Goal: Check status: Check status

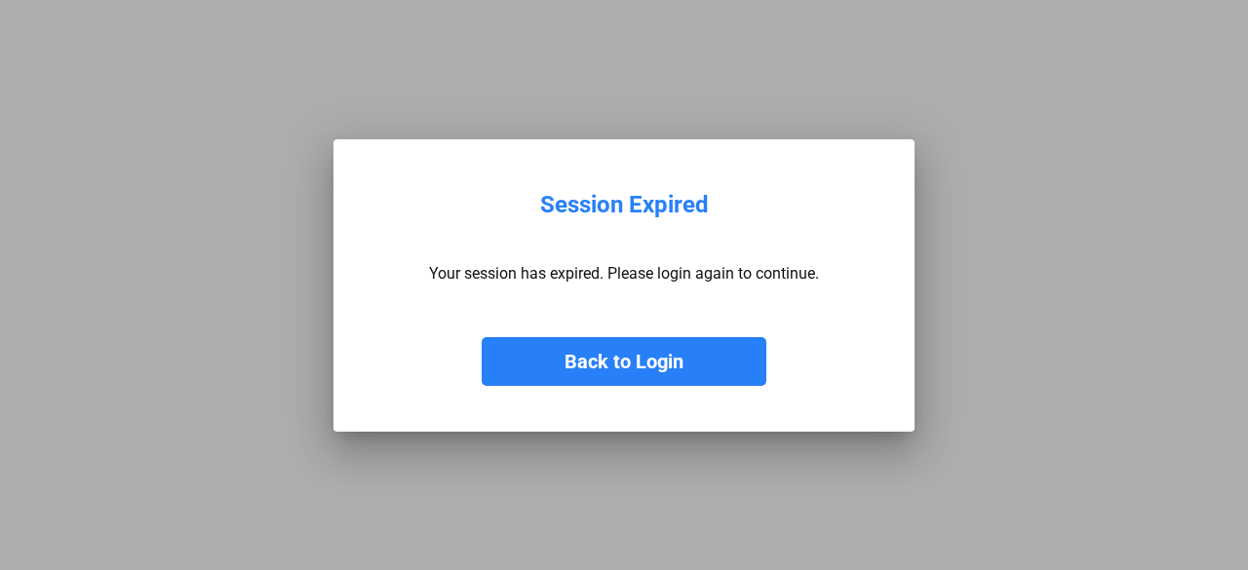
click at [570, 354] on button "Back to Login" at bounding box center [624, 361] width 285 height 49
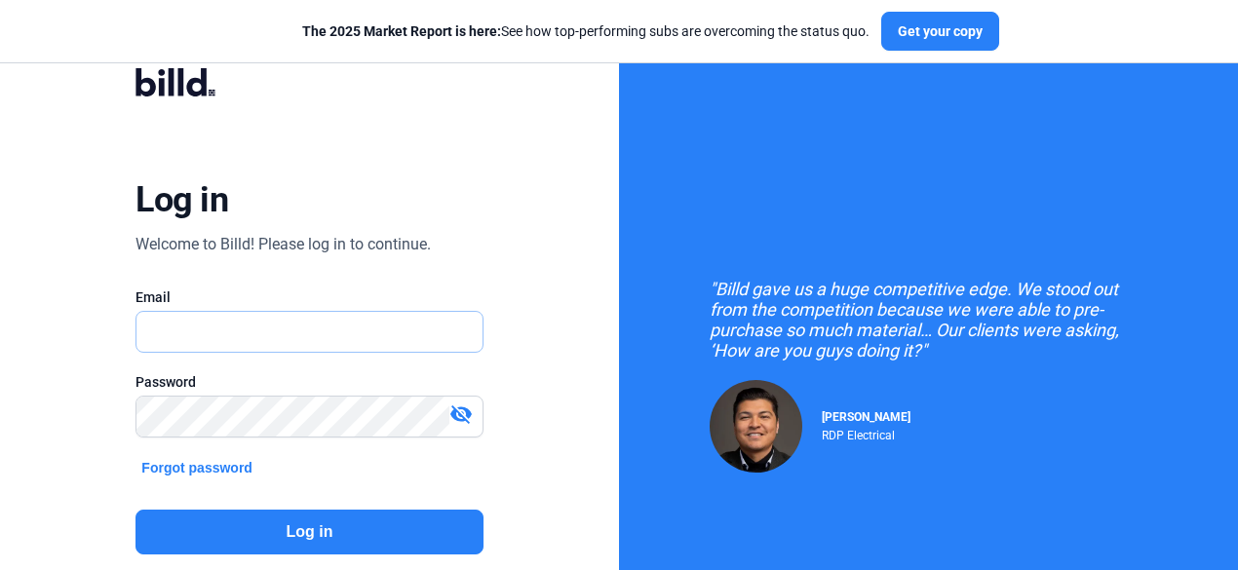
type input "[EMAIL_ADDRESS][DOMAIN_NAME]"
click at [386, 525] on button "Log in" at bounding box center [308, 532] width 347 height 45
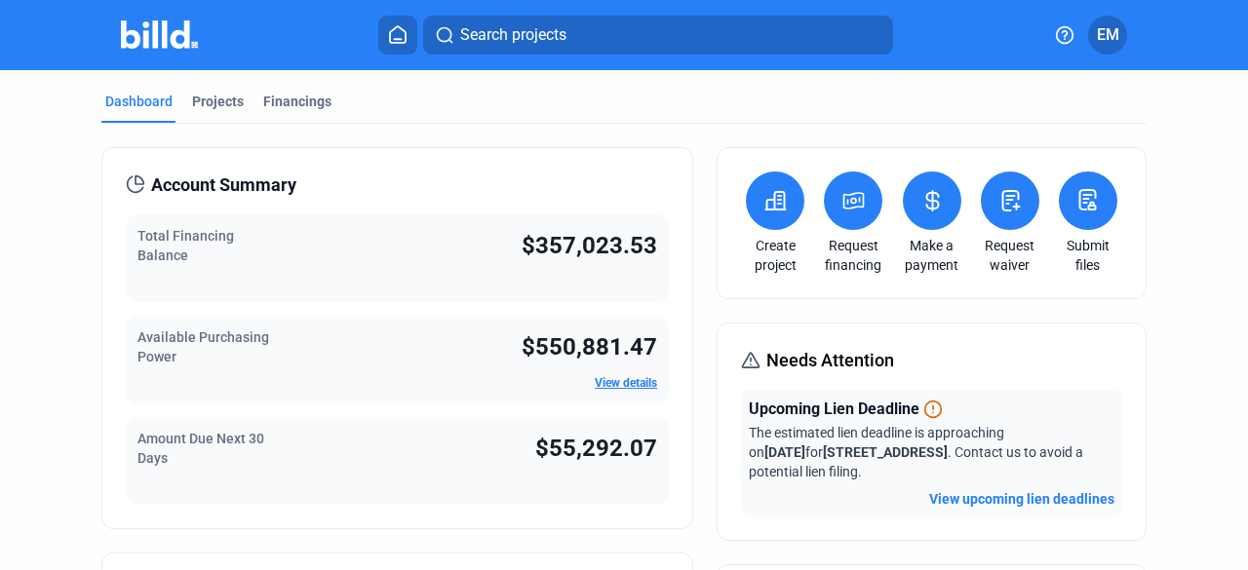
click at [205, 106] on div "Projects" at bounding box center [218, 101] width 52 height 19
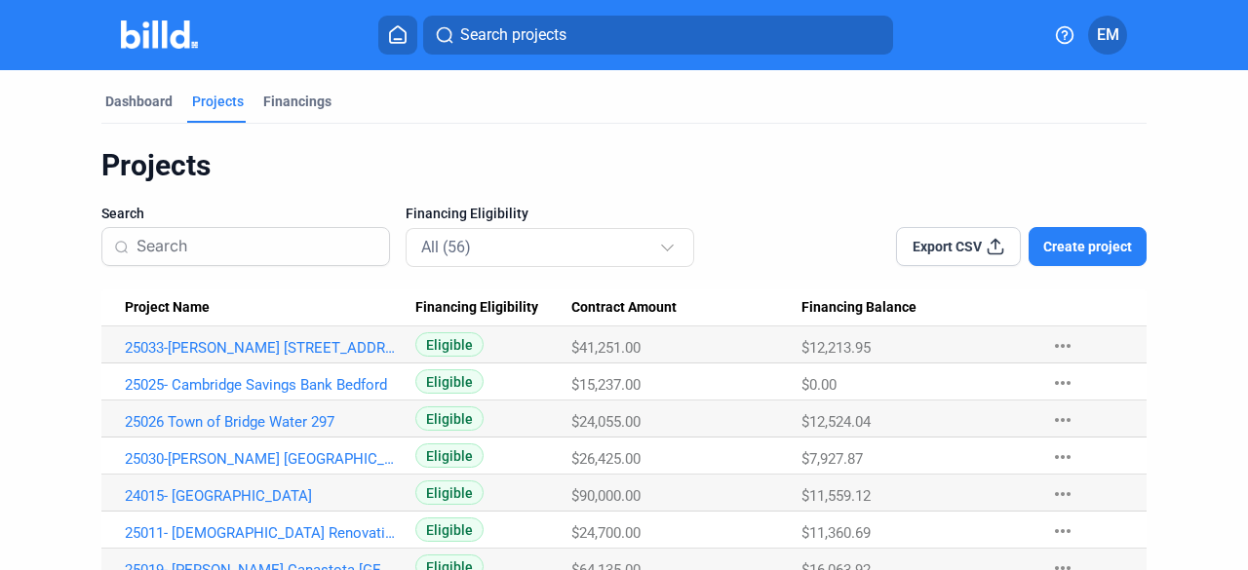
click at [182, 261] on input at bounding box center [256, 246] width 241 height 41
click at [176, 243] on input at bounding box center [256, 246] width 241 height 41
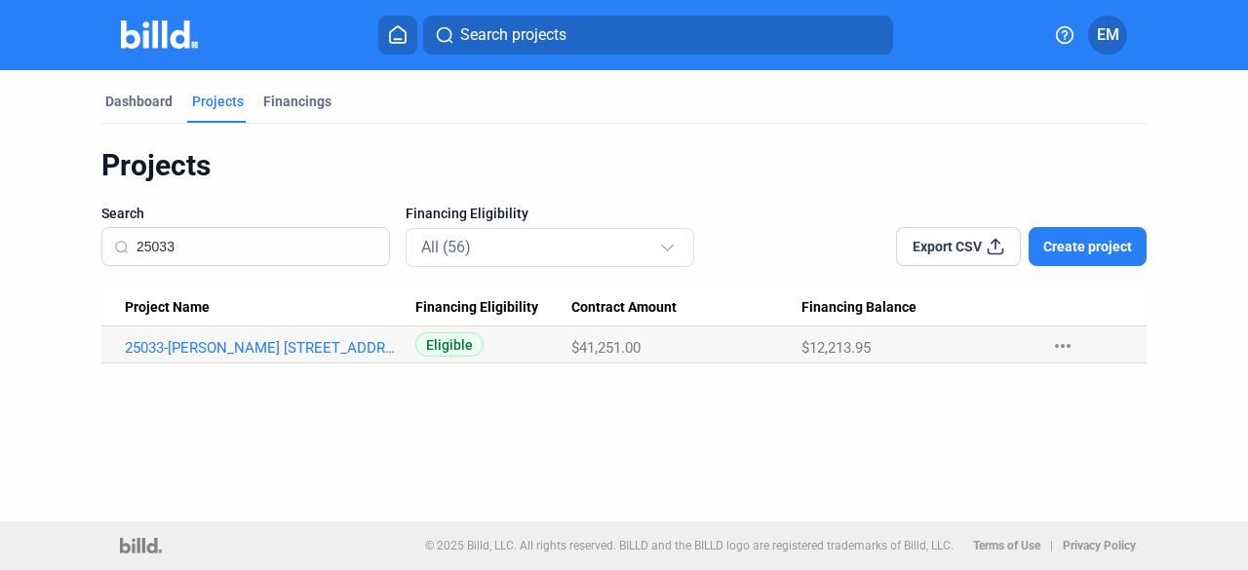
drag, startPoint x: 173, startPoint y: 248, endPoint x: 127, endPoint y: 241, distance: 46.3
click at [127, 241] on div "25033" at bounding box center [245, 246] width 289 height 39
type input "quarr"
click at [179, 350] on link "Quarry Apts" at bounding box center [263, 348] width 276 height 18
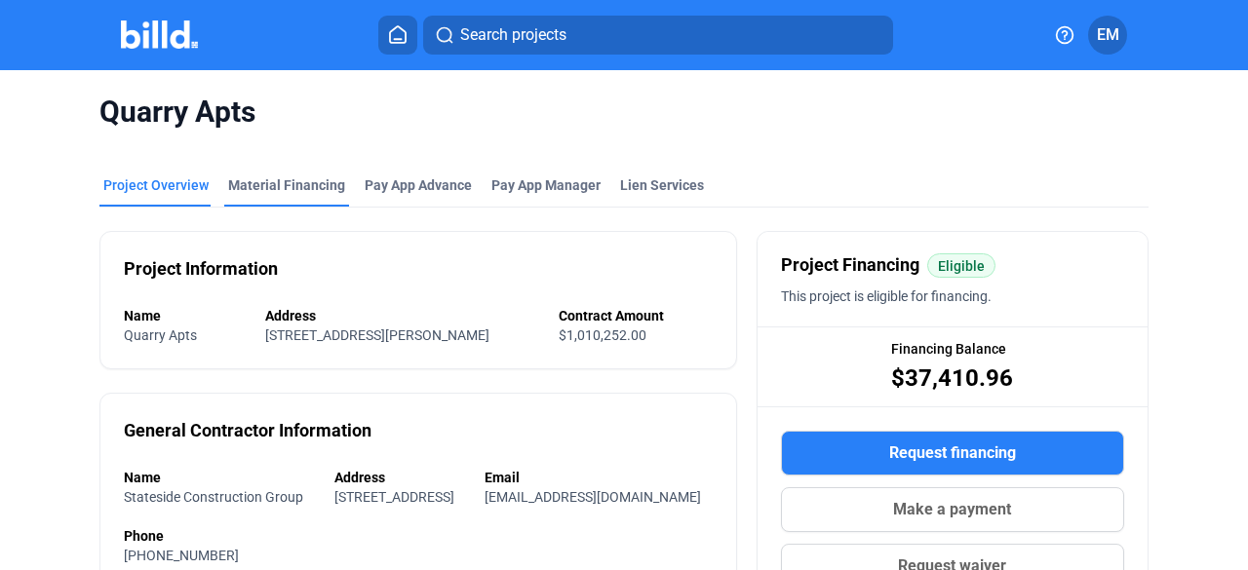
click at [273, 185] on div "Material Financing" at bounding box center [286, 184] width 117 height 19
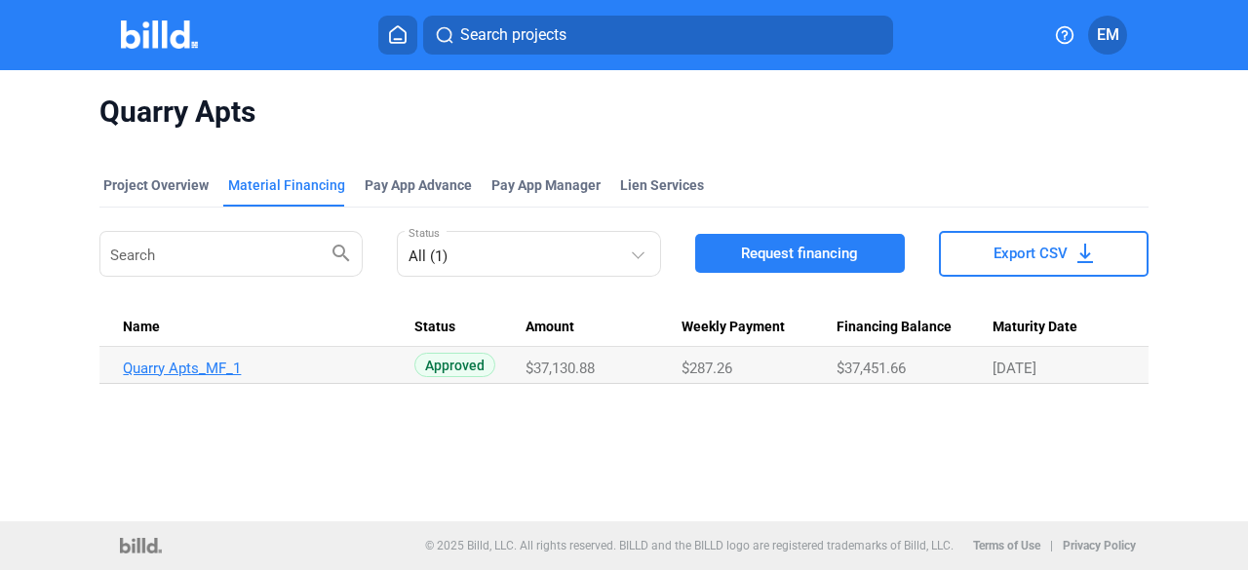
click at [190, 366] on link "Quarry Apts_MF_1" at bounding box center [261, 369] width 276 height 18
click at [196, 368] on link "Quarry Apts_MF_1" at bounding box center [261, 369] width 276 height 18
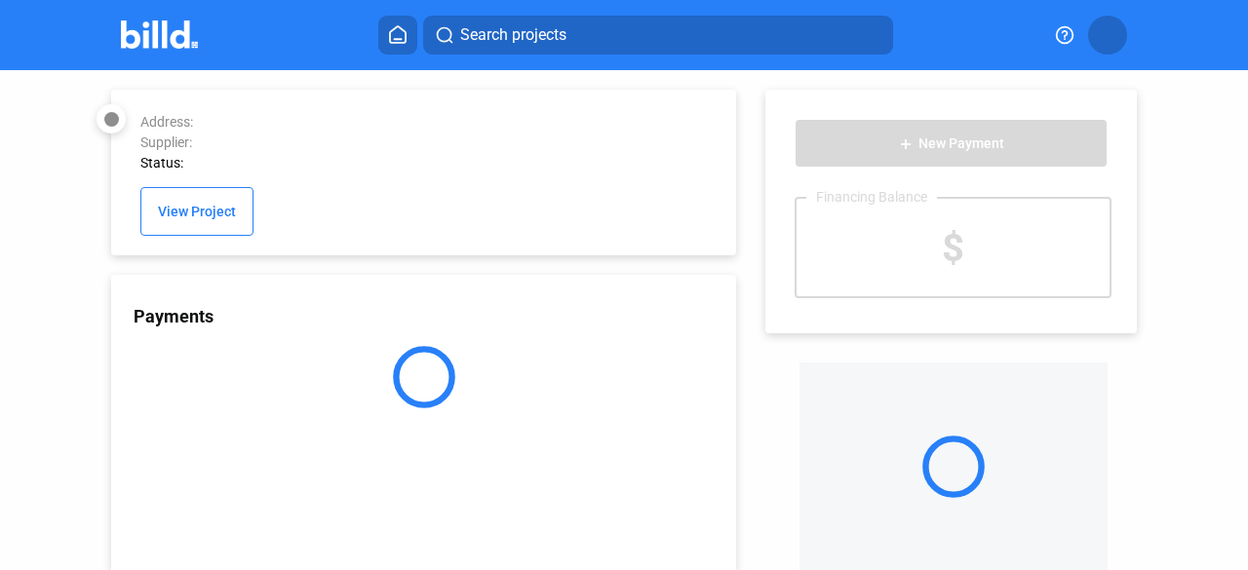
click at [202, 363] on div at bounding box center [423, 377] width 625 height 62
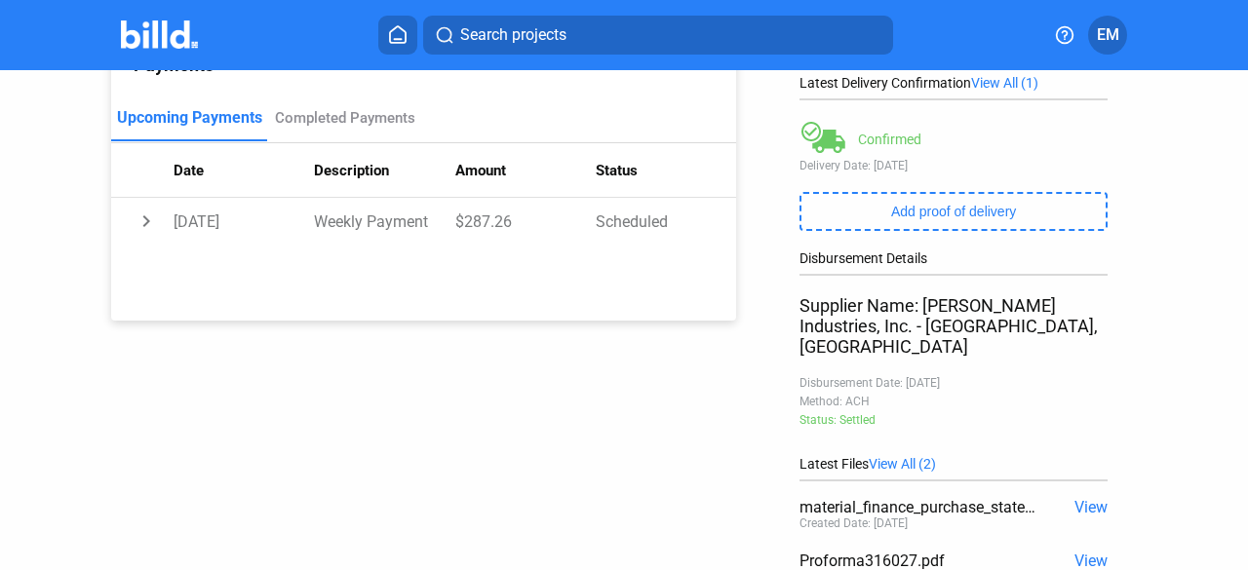
scroll to position [457, 0]
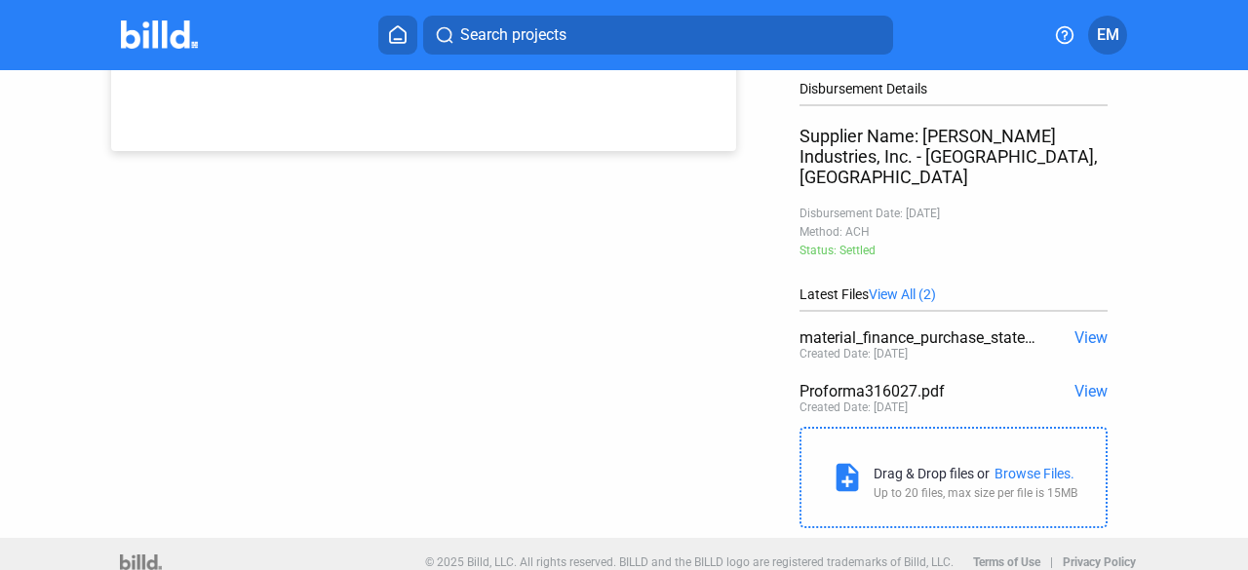
click at [1082, 329] on span "View" at bounding box center [1090, 338] width 33 height 19
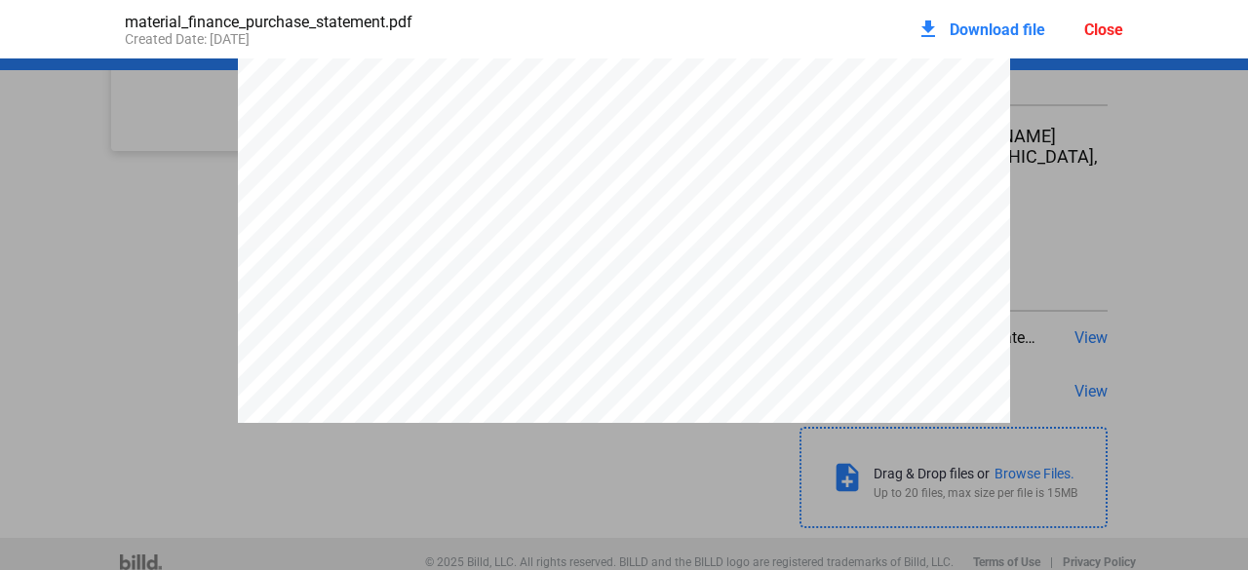
scroll to position [302, 0]
click at [1099, 23] on div "Close" at bounding box center [1103, 29] width 39 height 19
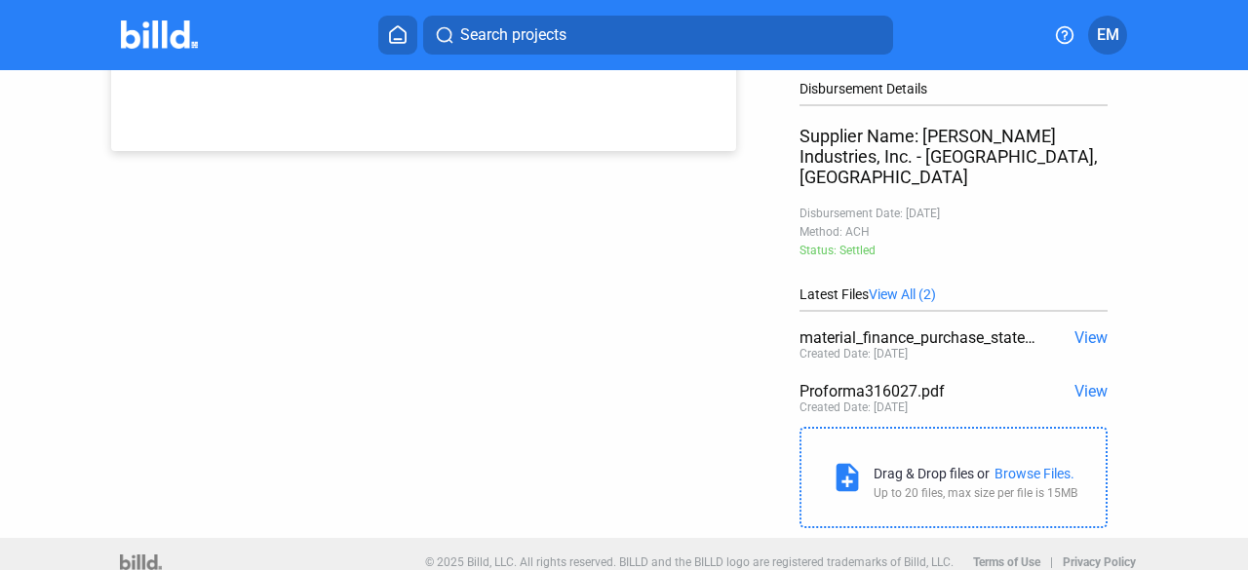
click at [902, 287] on span "View All (2)" at bounding box center [902, 295] width 67 height 16
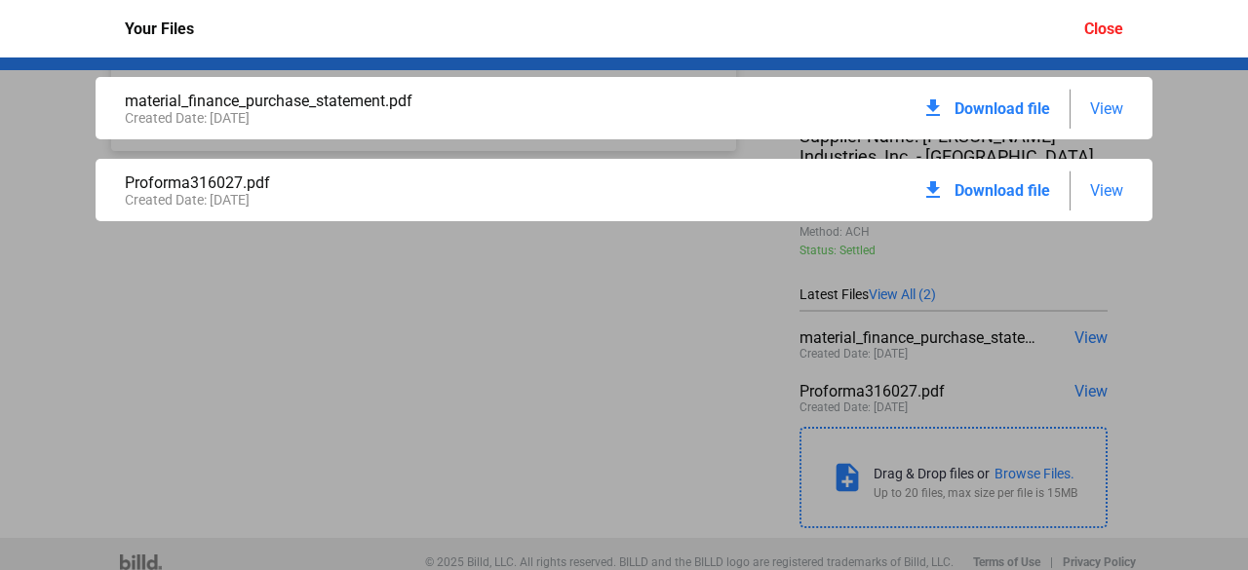
click at [1113, 192] on span "View" at bounding box center [1106, 190] width 33 height 19
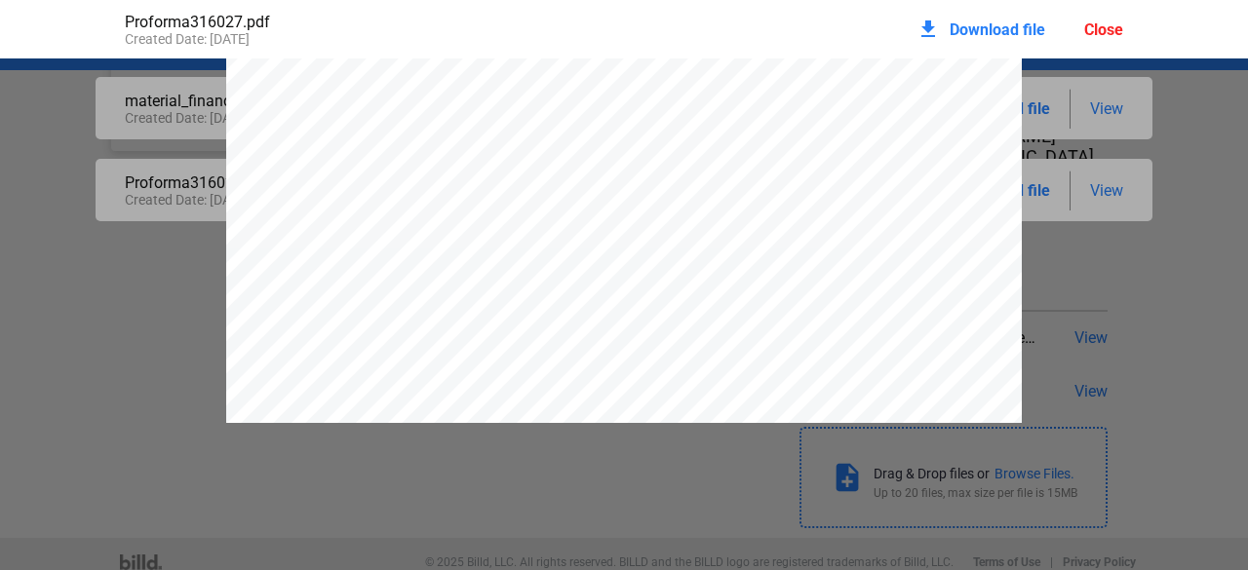
scroll to position [497, 0]
click at [1101, 24] on div "Close" at bounding box center [1103, 29] width 39 height 19
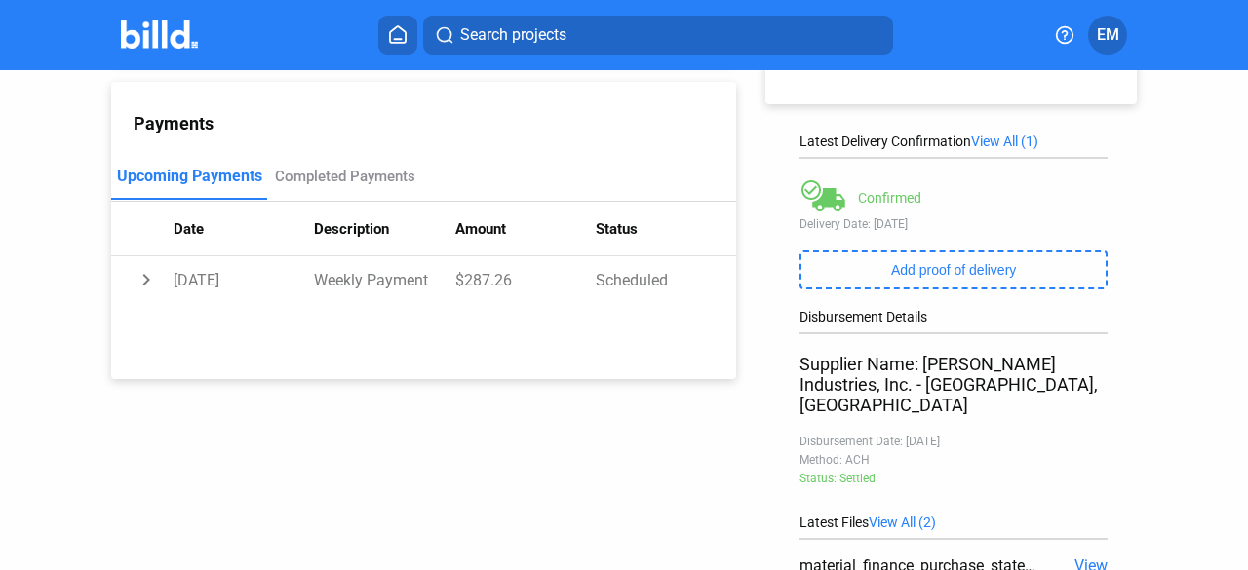
scroll to position [390, 0]
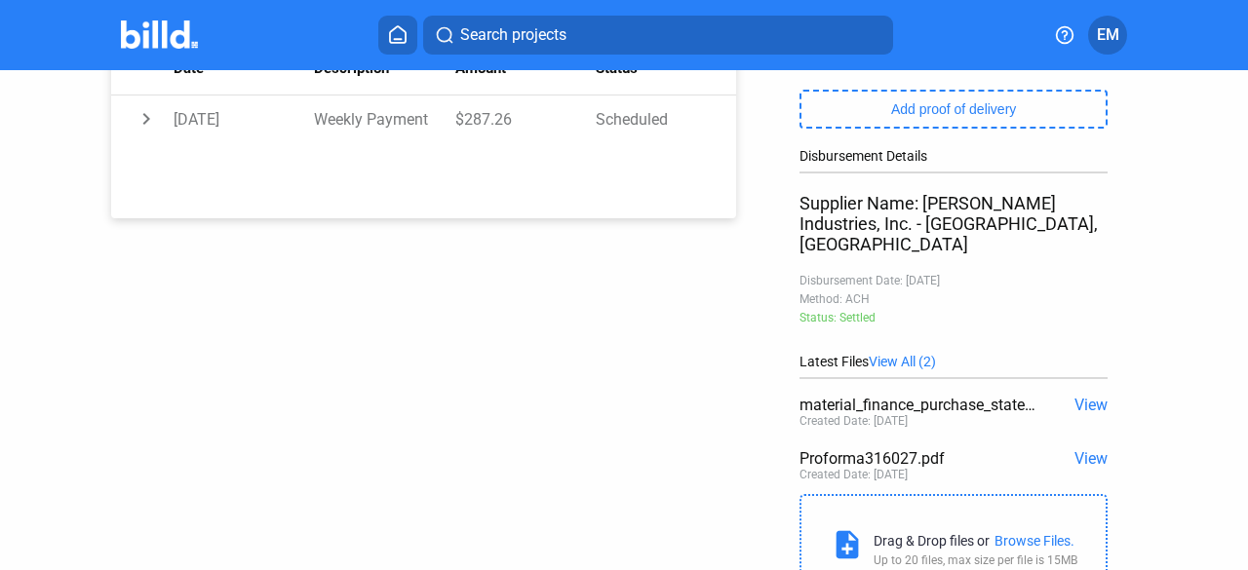
click at [1074, 449] on span "View" at bounding box center [1090, 458] width 33 height 19
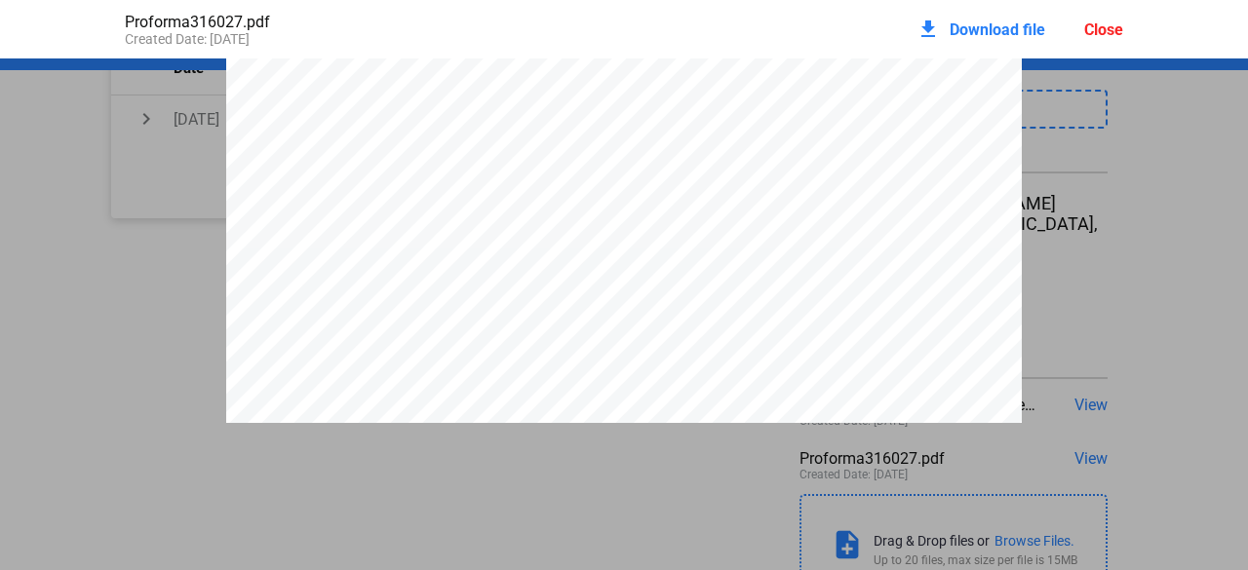
scroll to position [302, 0]
click at [1094, 25] on div "Close" at bounding box center [1103, 29] width 39 height 19
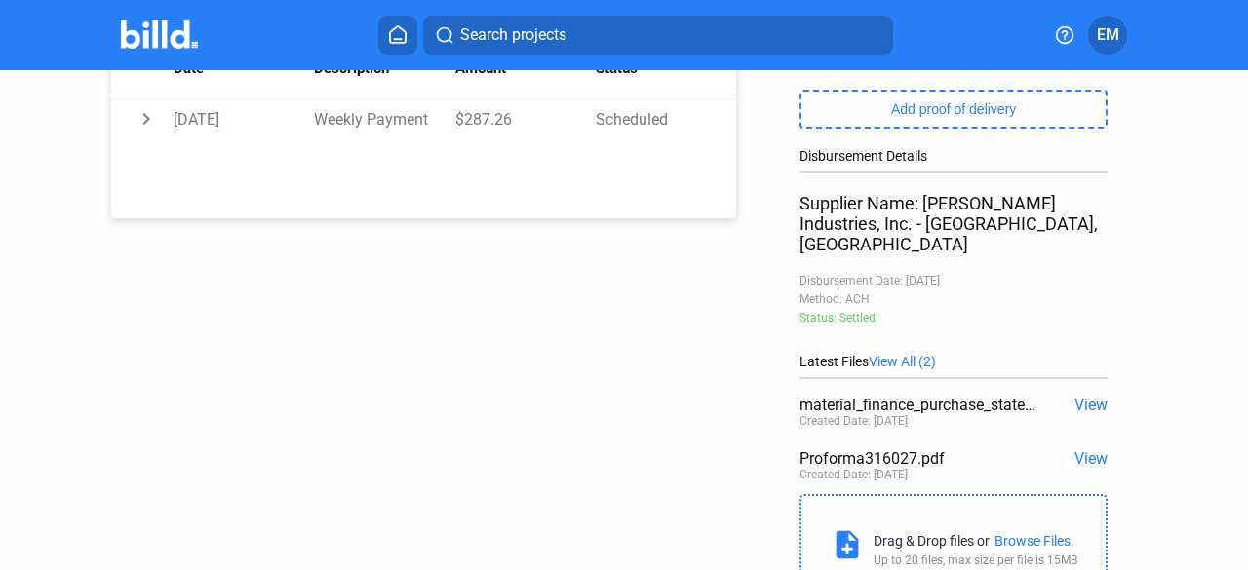
scroll to position [0, 0]
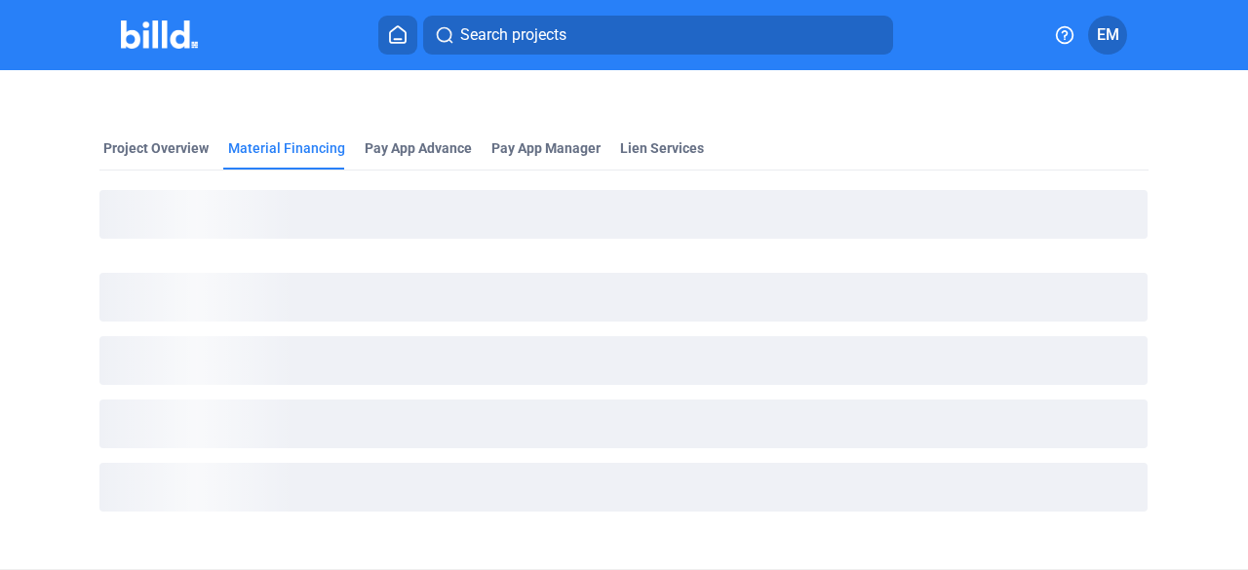
click at [475, 36] on span "Search projects" at bounding box center [513, 34] width 106 height 23
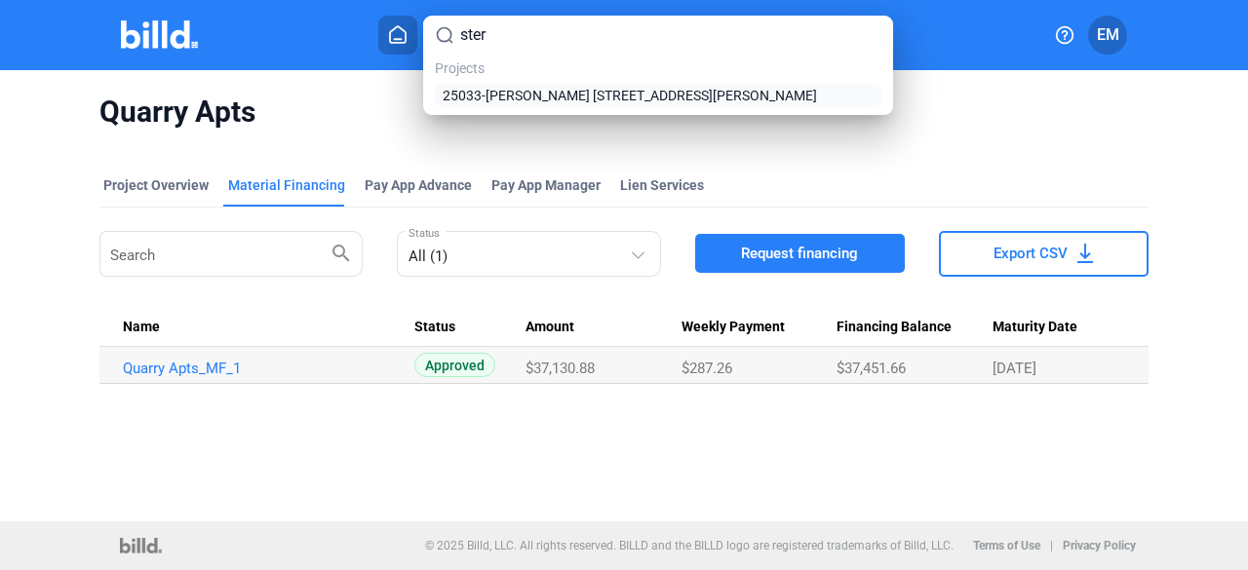
type input "ster"
click at [503, 96] on span "25033-[PERSON_NAME] [STREET_ADDRESS][PERSON_NAME]" at bounding box center [630, 95] width 374 height 19
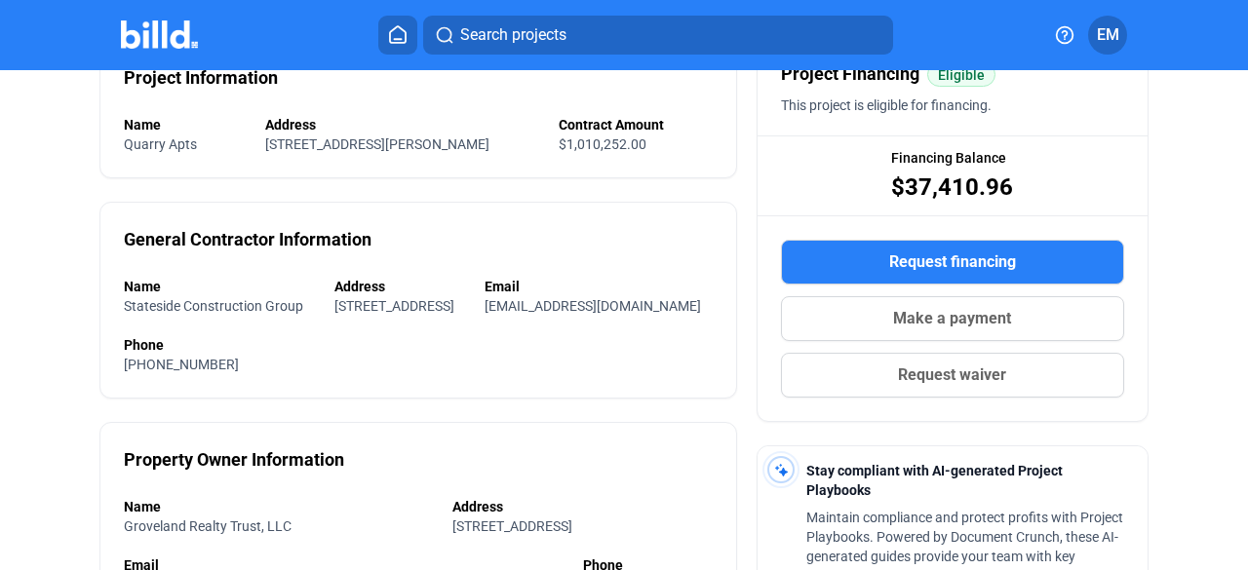
scroll to position [195, 0]
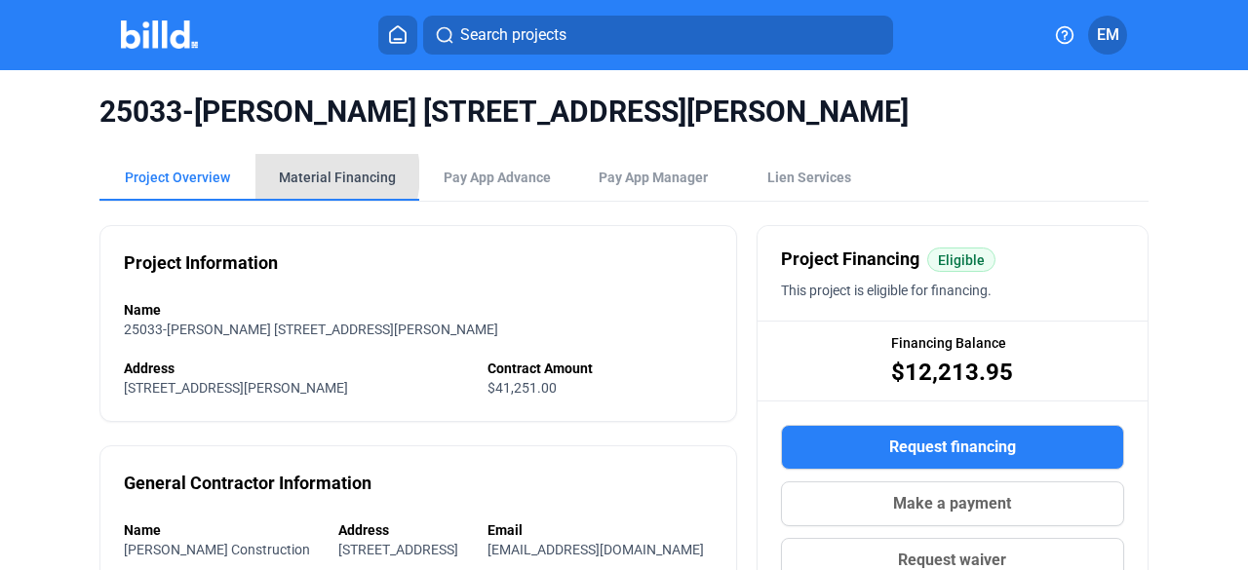
click at [310, 174] on div "Material Financing" at bounding box center [337, 177] width 117 height 19
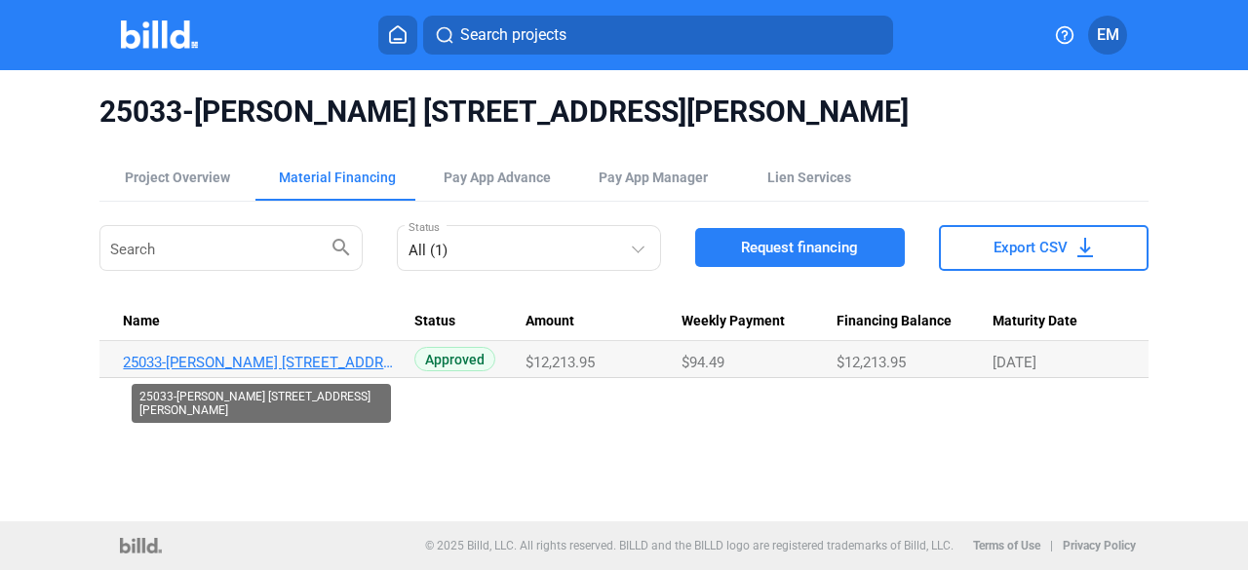
click at [310, 358] on link "25033-Nordblom 45 Stergis Dedham, MA 02026_MF_1" at bounding box center [261, 363] width 276 height 18
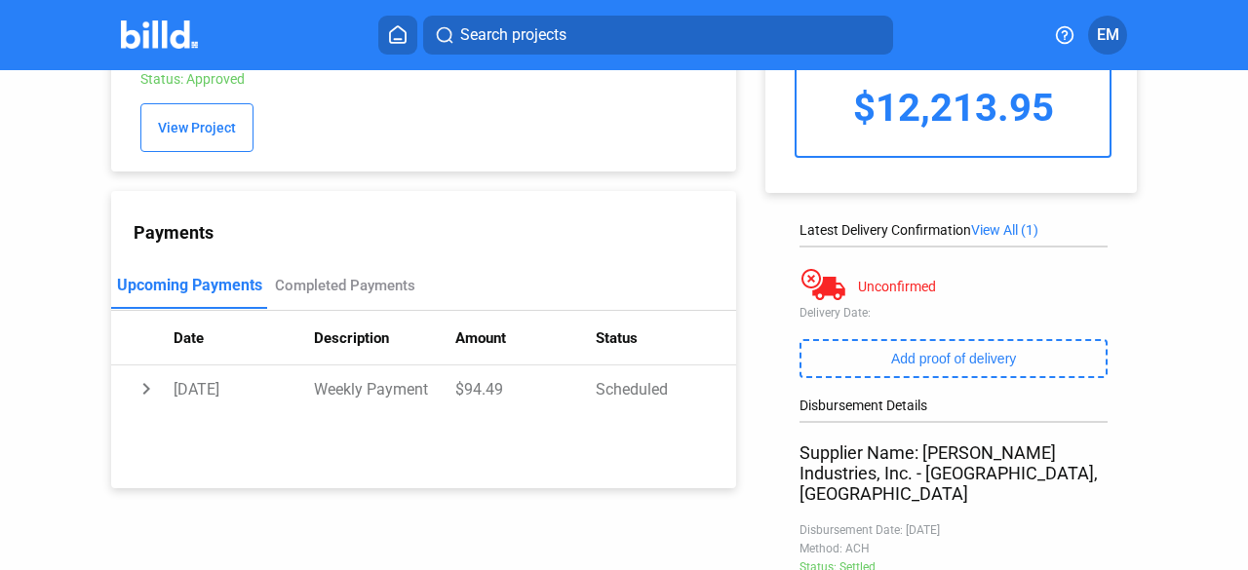
scroll to position [390, 0]
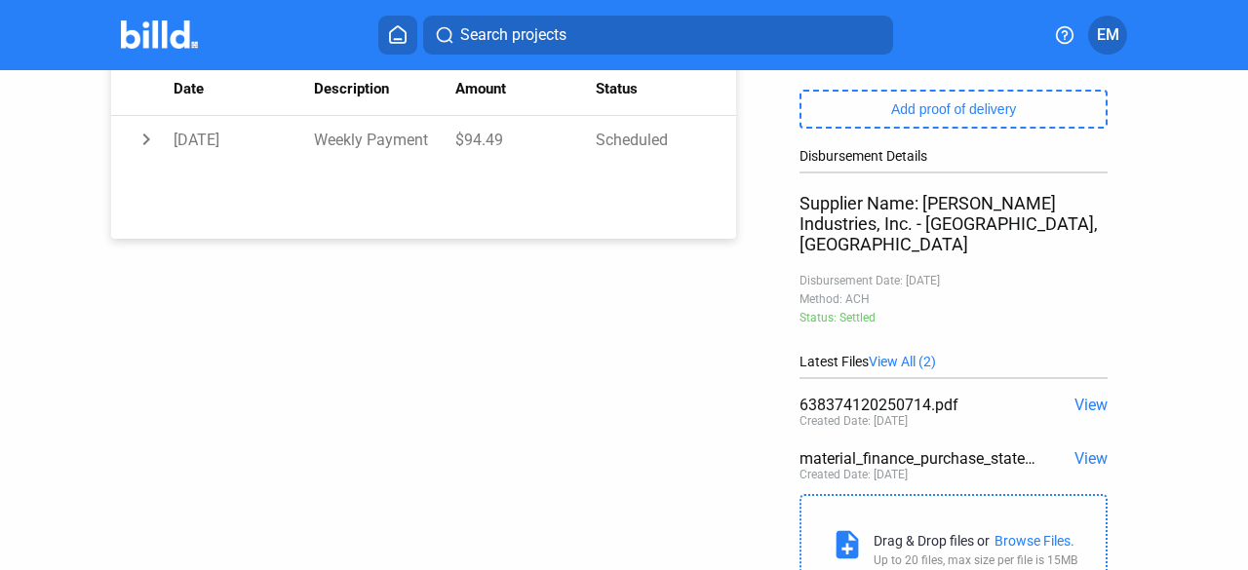
click at [1080, 396] on span "View" at bounding box center [1090, 405] width 33 height 19
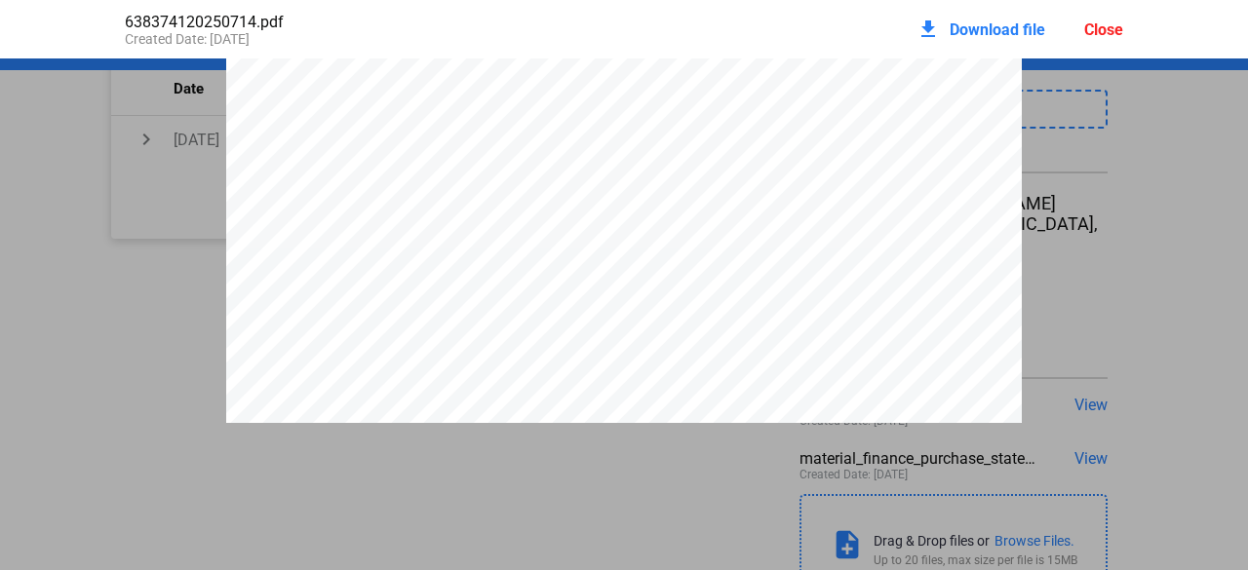
scroll to position [682, 0]
click at [1090, 32] on div "Close" at bounding box center [1103, 29] width 39 height 19
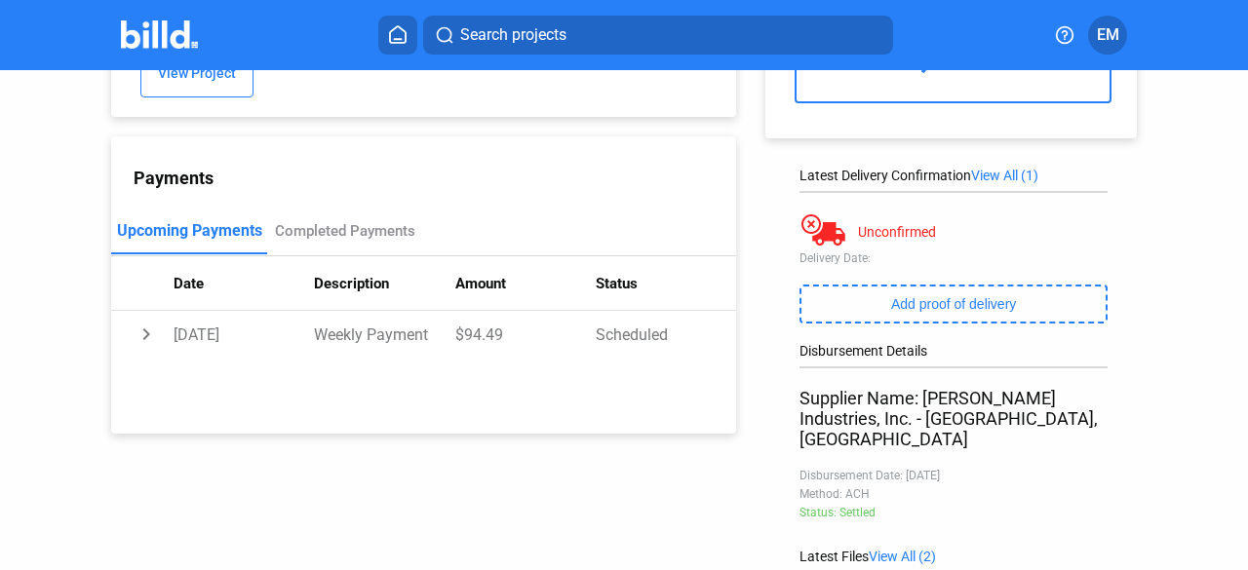
scroll to position [0, 0]
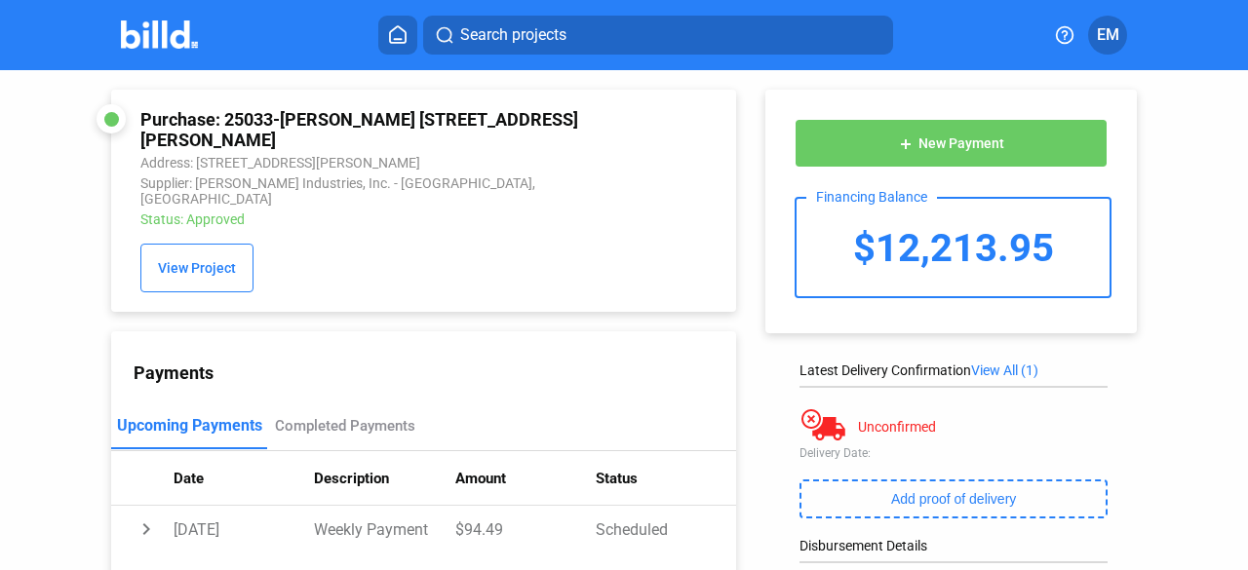
click at [869, 446] on div "Latest Delivery Confirmation View All (1) Unconfirmed Delivery Date: Add proof …" at bounding box center [953, 450] width 308 height 175
click at [889, 448] on div "Delivery Date:" at bounding box center [953, 453] width 308 height 14
click at [154, 34] on img at bounding box center [159, 34] width 77 height 28
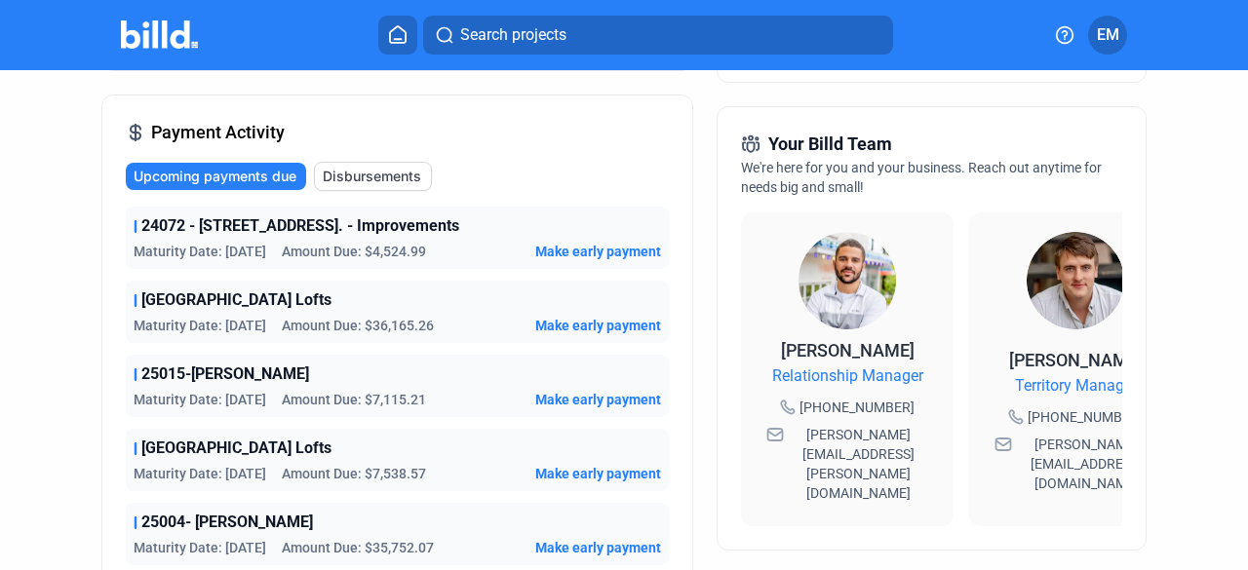
scroll to position [487, 0]
